Goal: Information Seeking & Learning: Learn about a topic

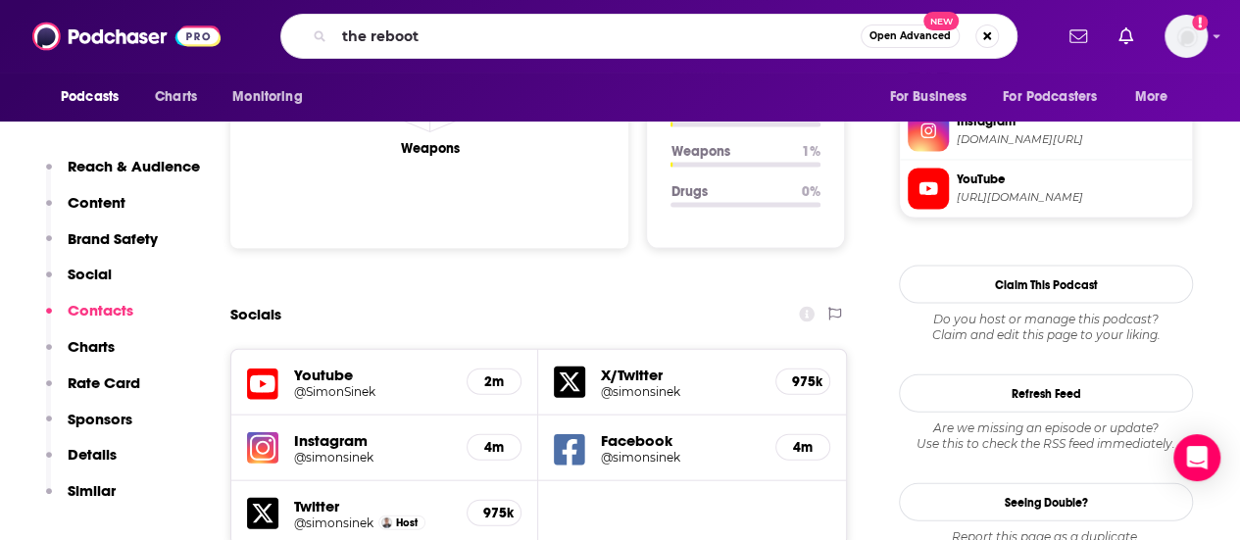
scroll to position [1960, 0]
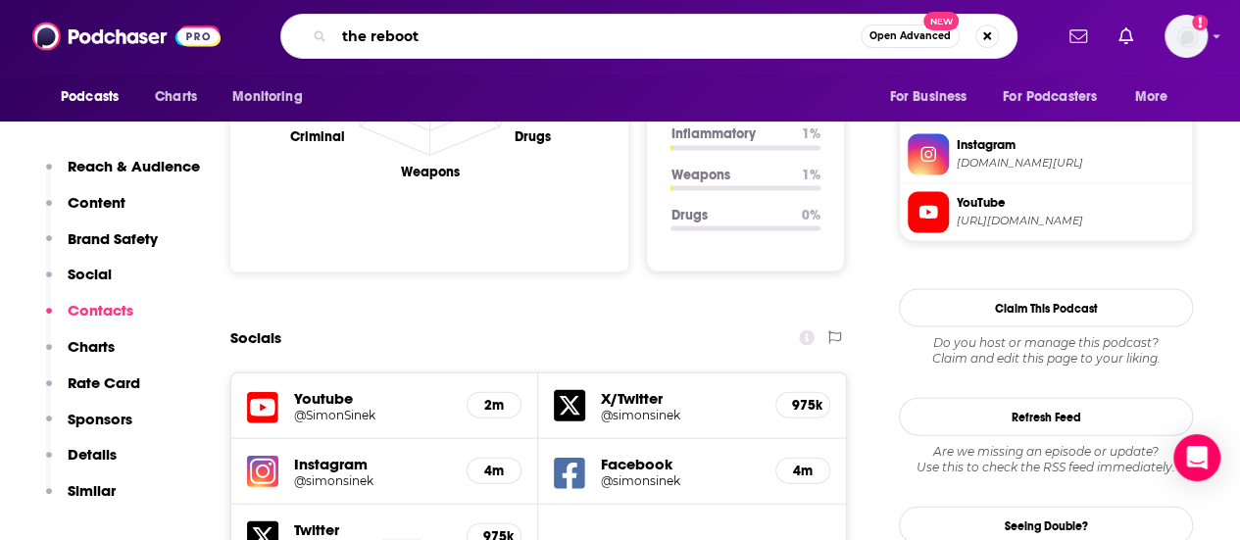
click at [574, 43] on input "the reboot" at bounding box center [597, 36] width 526 height 31
type input "the reboot chronicles"
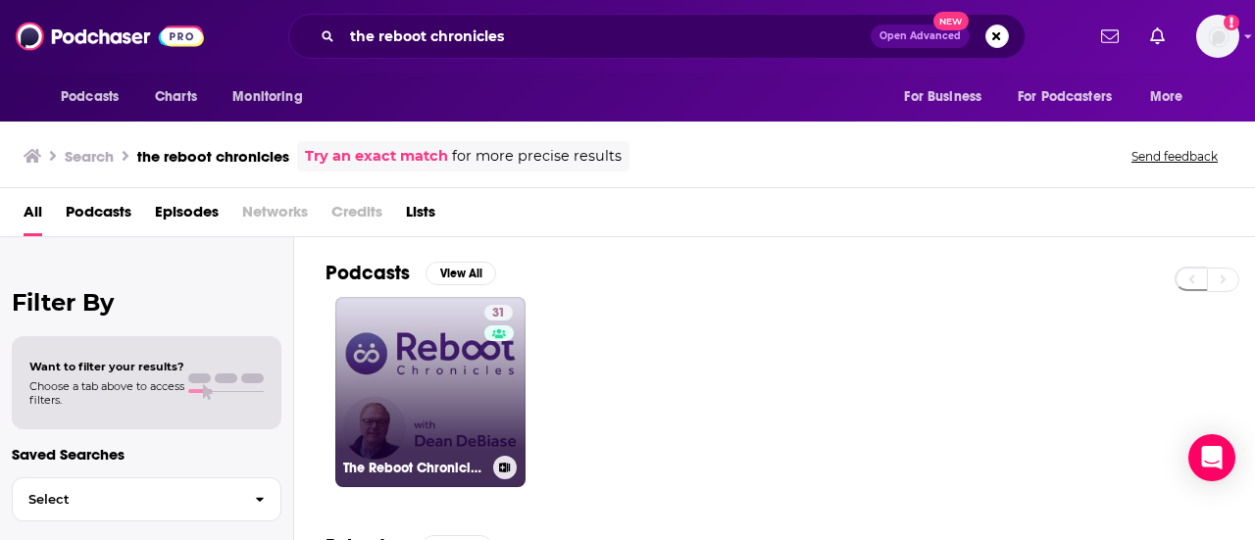
click at [438, 368] on link "31 The Reboot Chronicles with [PERSON_NAME]" at bounding box center [430, 392] width 190 height 190
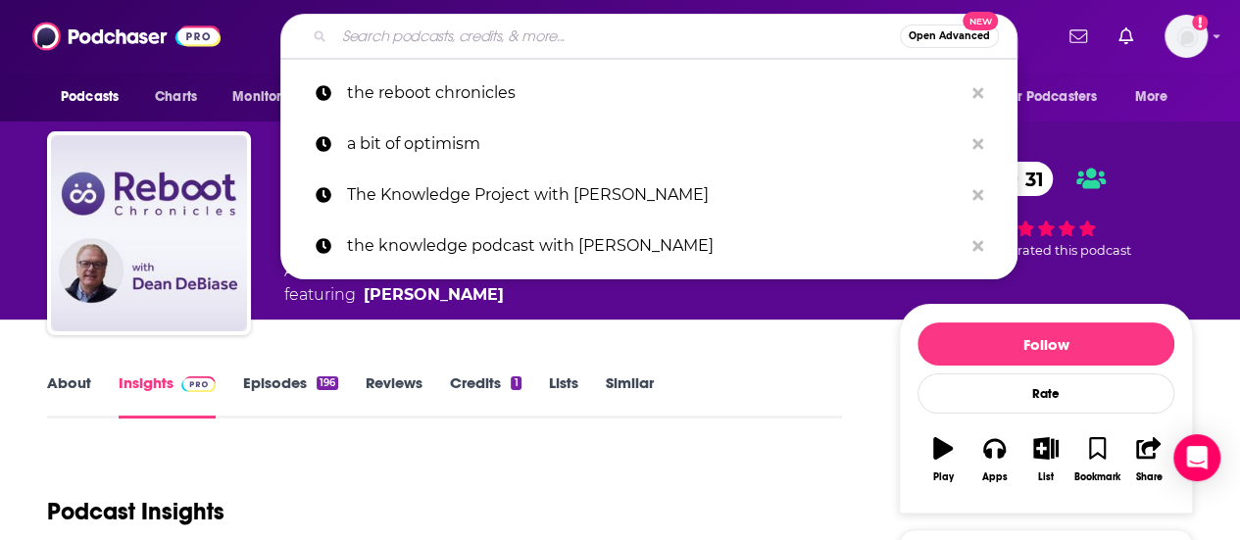
click at [408, 42] on input "Search podcasts, credits, & more..." at bounding box center [617, 36] width 566 height 31
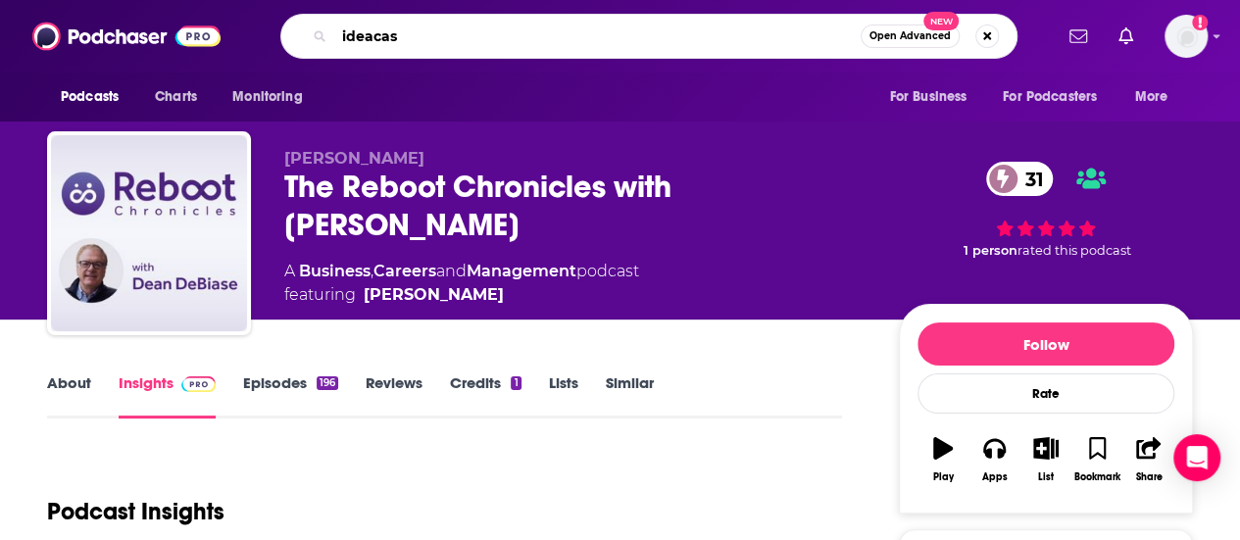
type input "ideacast"
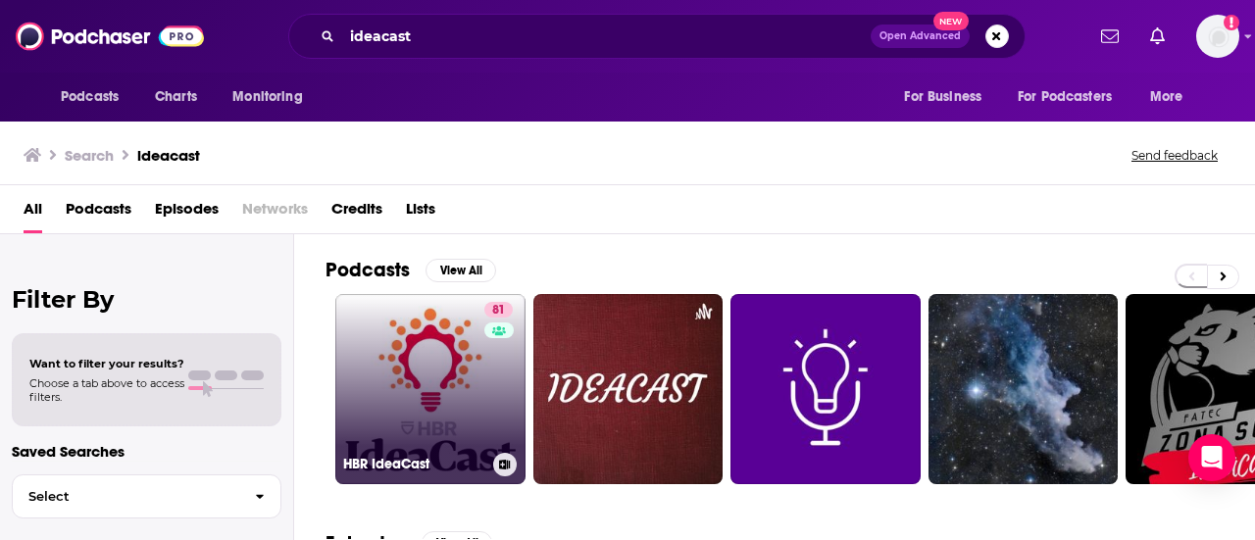
click at [443, 339] on link "81 [PERSON_NAME]" at bounding box center [430, 389] width 190 height 190
